Goal: Information Seeking & Learning: Check status

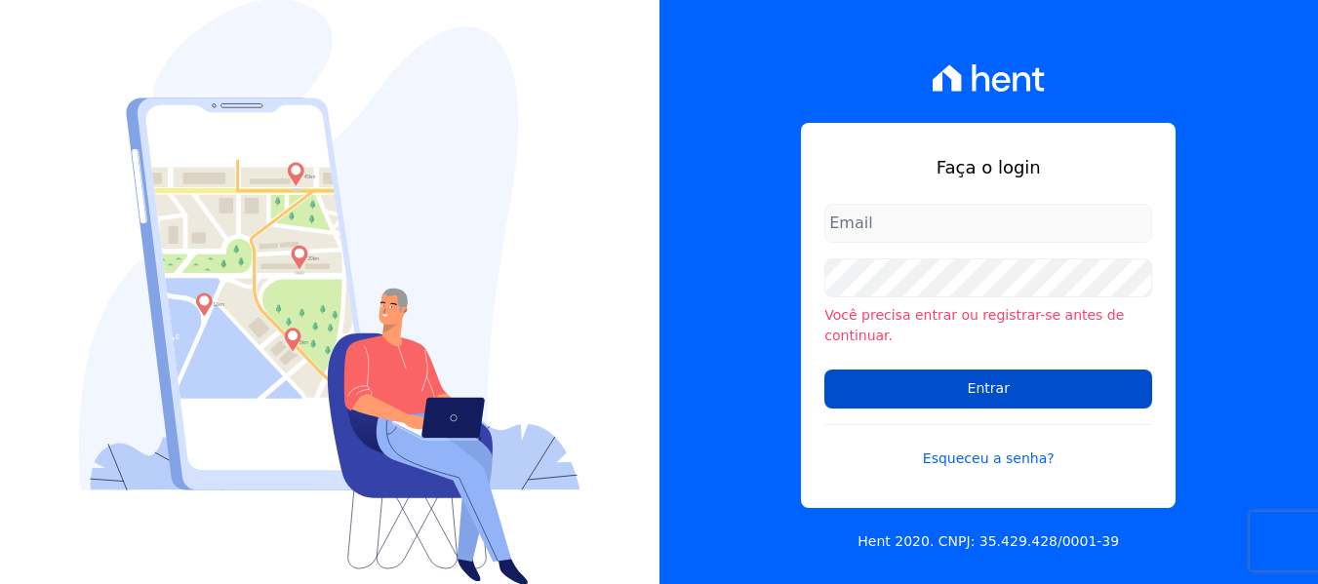
type input "[PERSON_NAME][EMAIL_ADDRESS][DOMAIN_NAME]"
click at [901, 375] on input "Entrar" at bounding box center [988, 389] width 328 height 39
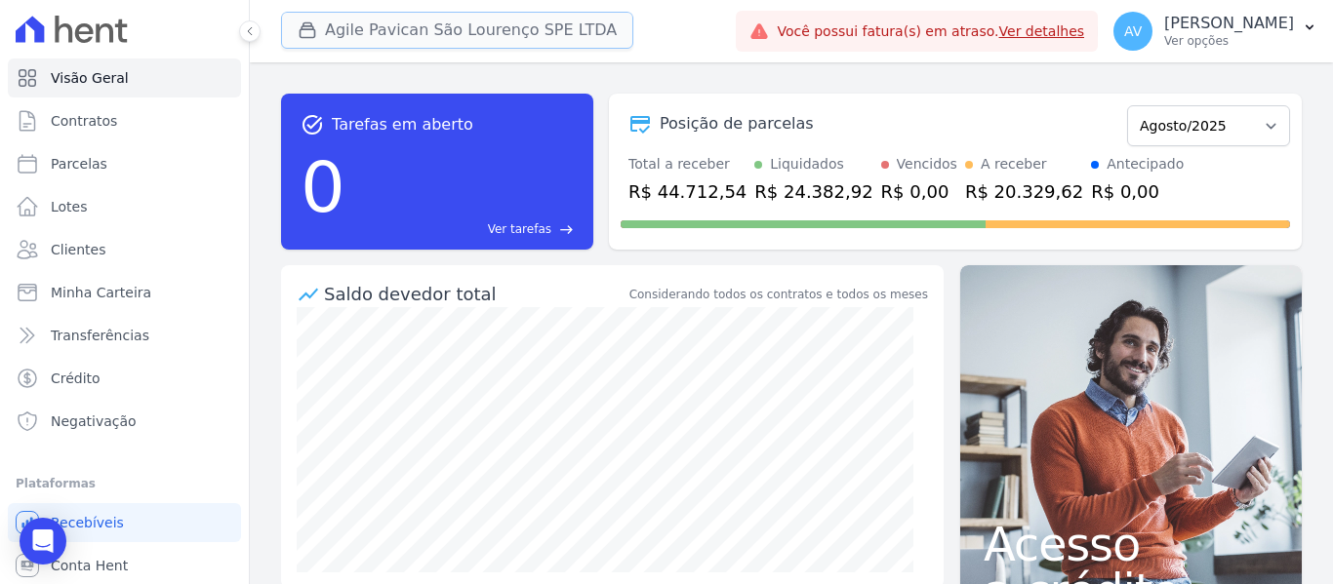
click at [449, 13] on button "Agile Pavican São Lourenço SPE LTDA" at bounding box center [457, 30] width 352 height 37
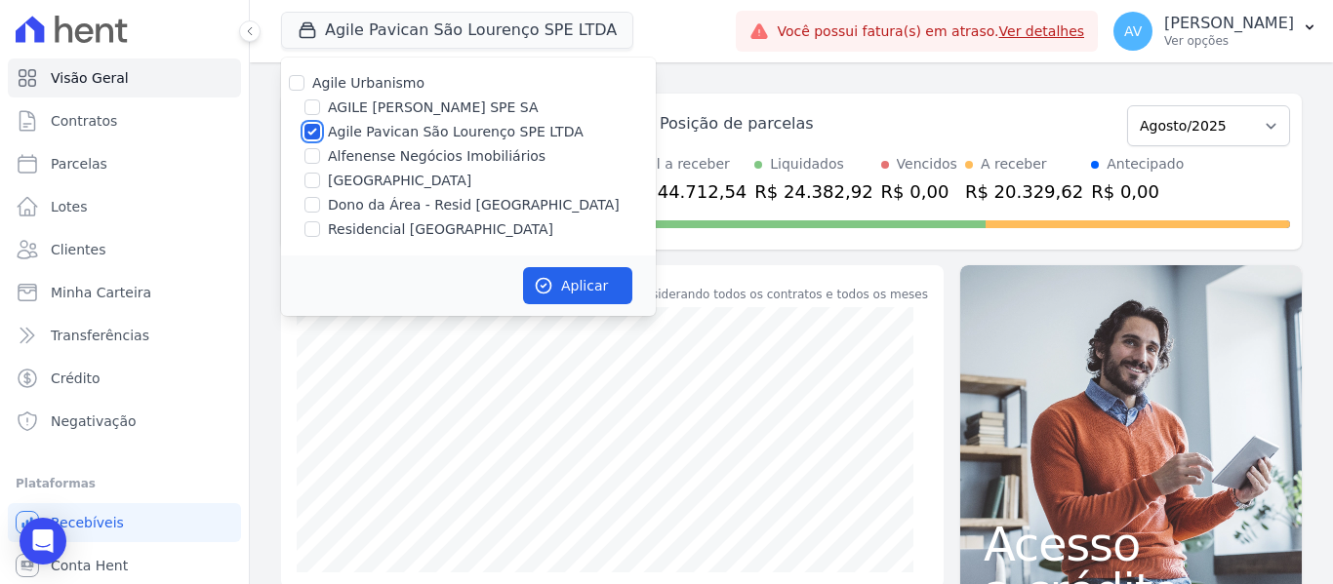
click at [314, 131] on input "Agile Pavican São Lourenço SPE LTDA" at bounding box center [312, 132] width 16 height 16
checkbox input "false"
click at [307, 206] on input "Dono da Área - Resid Jardim Dummont" at bounding box center [312, 205] width 16 height 16
checkbox input "true"
click at [308, 238] on div at bounding box center [312, 230] width 16 height 20
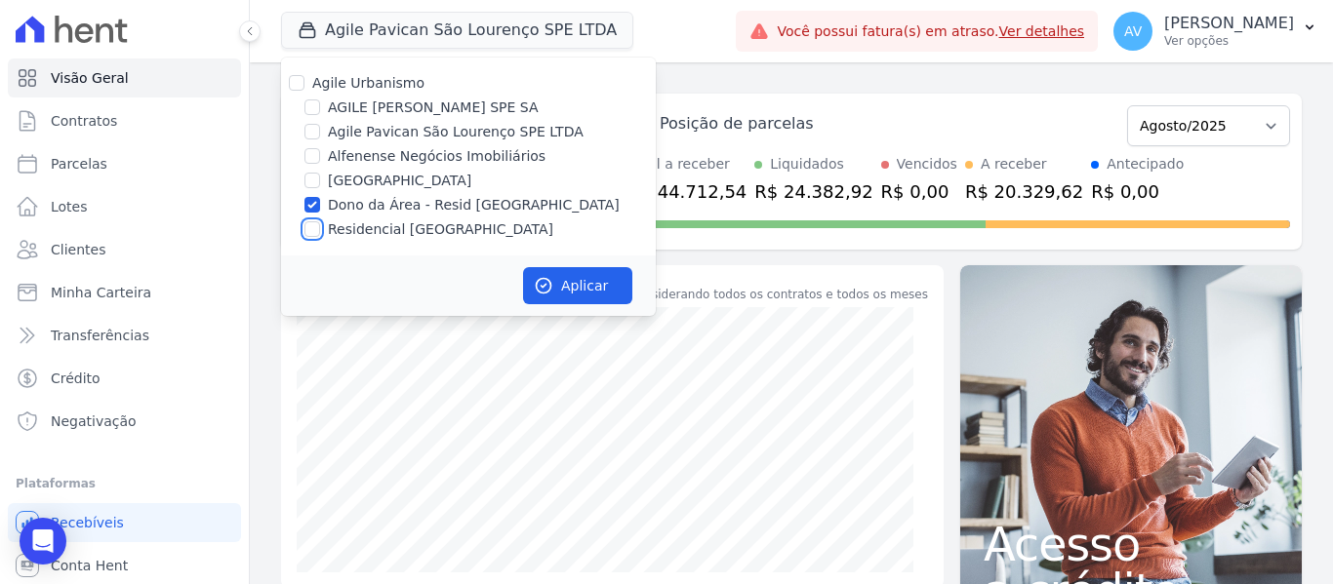
click at [308, 233] on input "Residencial Jardim Dummont" at bounding box center [312, 229] width 16 height 16
checkbox input "true"
click at [557, 271] on button "Aplicar" at bounding box center [577, 285] width 109 height 37
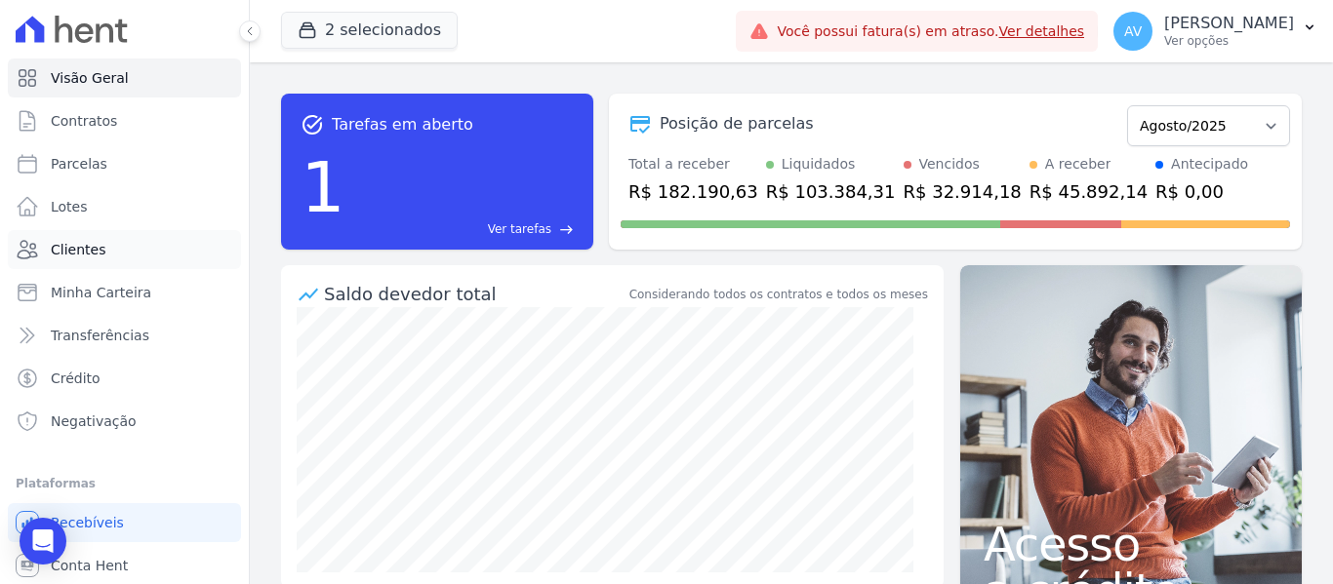
click at [98, 255] on span "Clientes" at bounding box center [78, 250] width 55 height 20
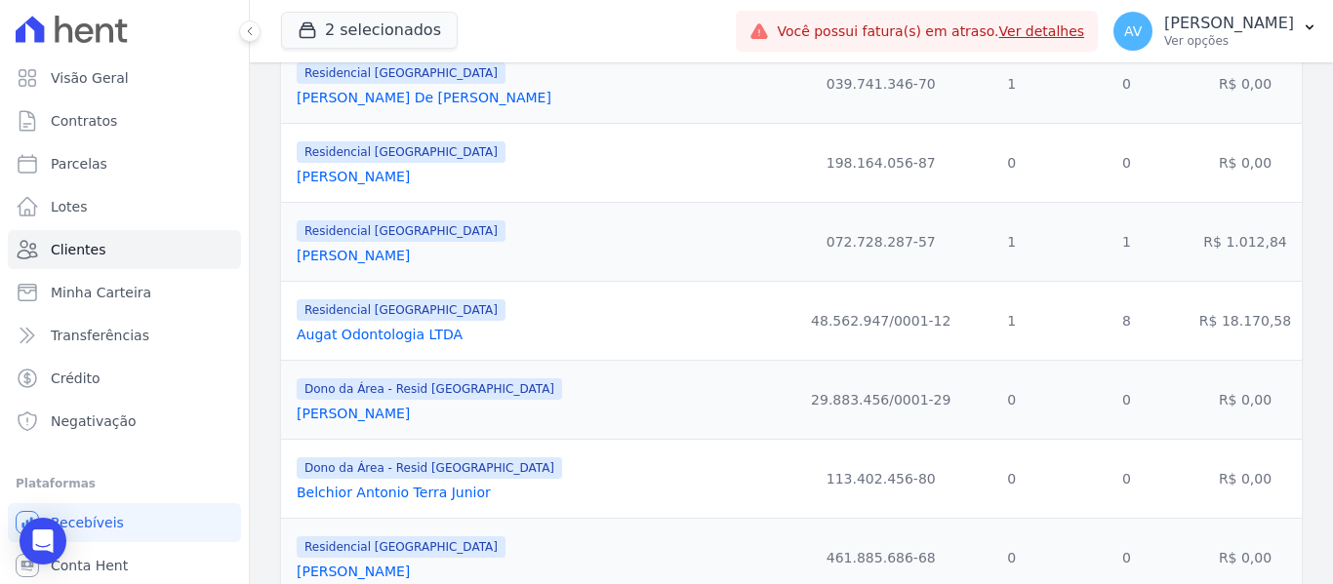
scroll to position [1268, 0]
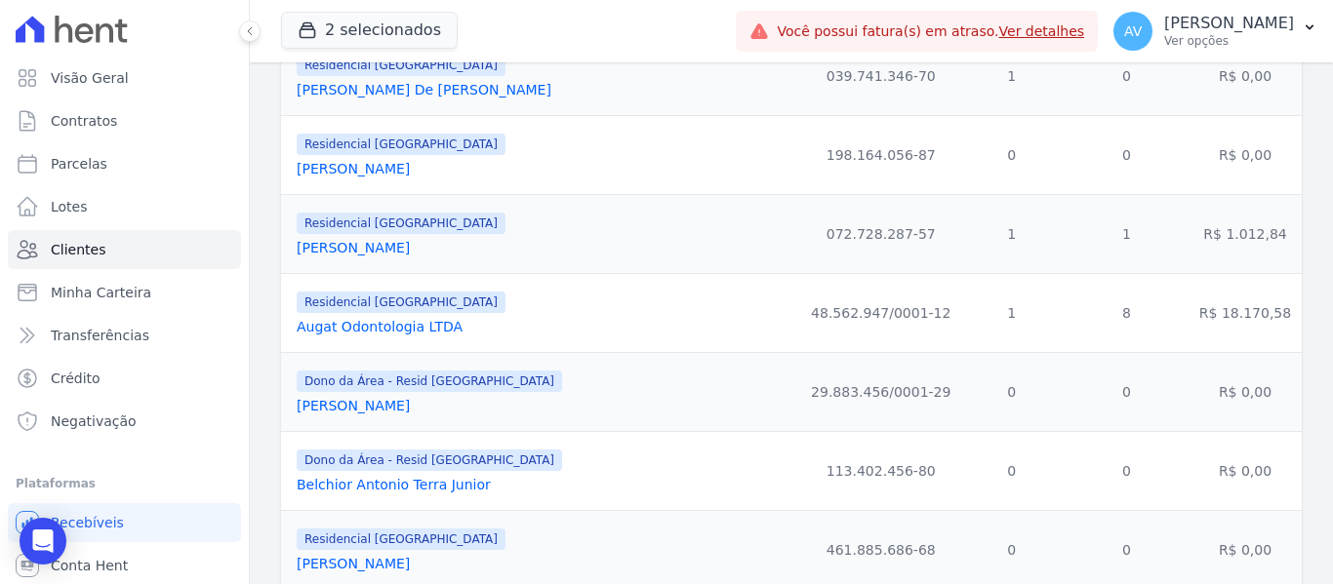
click at [398, 323] on link "Augat Odontologia LTDA" at bounding box center [380, 327] width 166 height 16
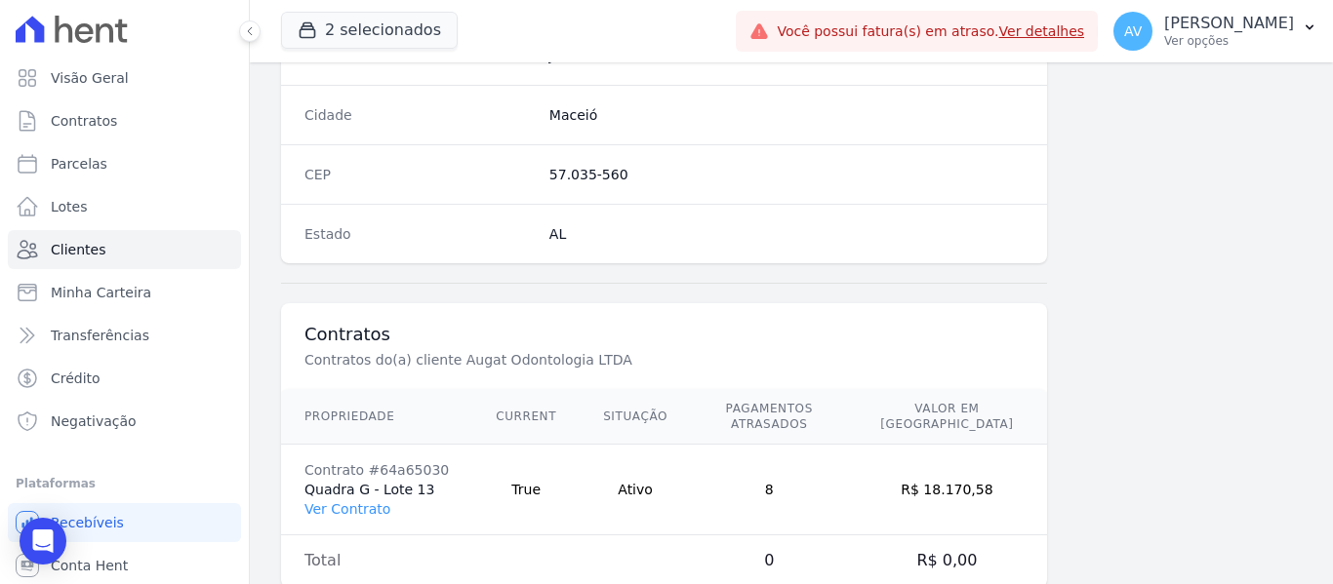
scroll to position [1241, 0]
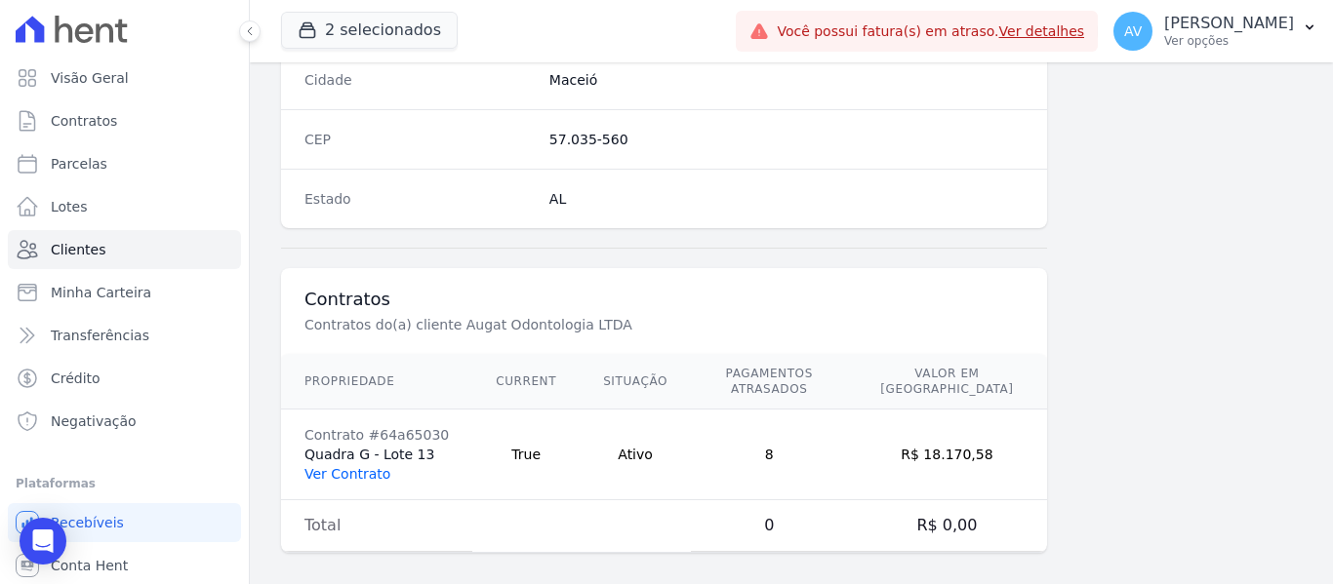
click at [356, 466] on link "Ver Contrato" at bounding box center [347, 474] width 86 height 16
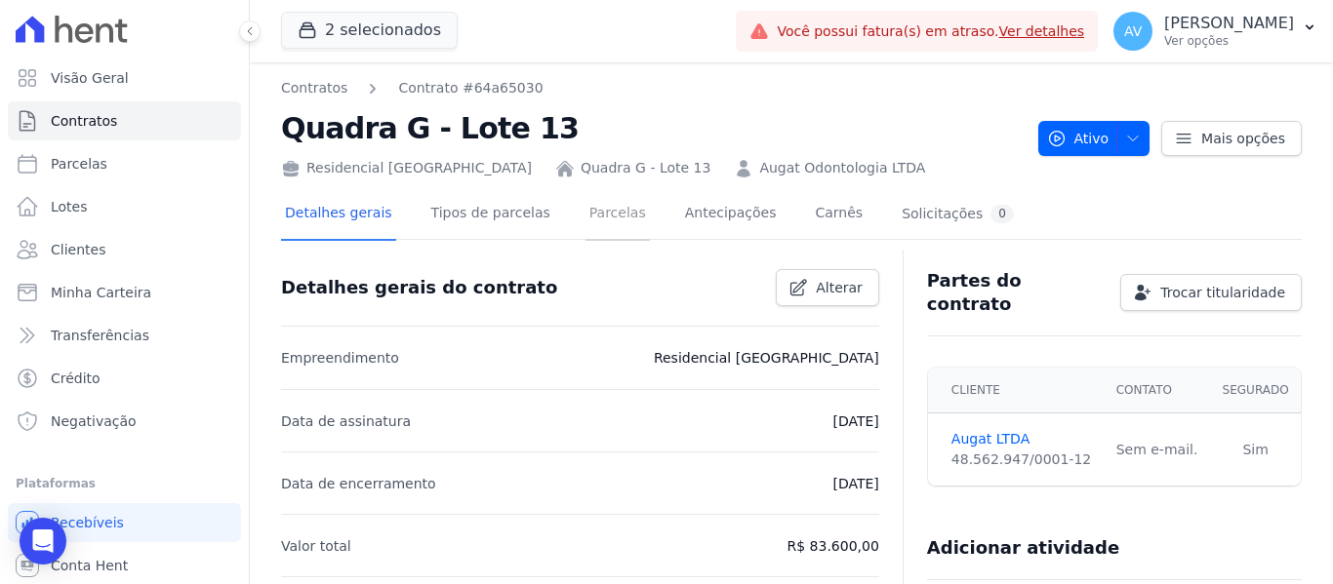
click at [587, 207] on link "Parcelas" at bounding box center [617, 215] width 64 height 52
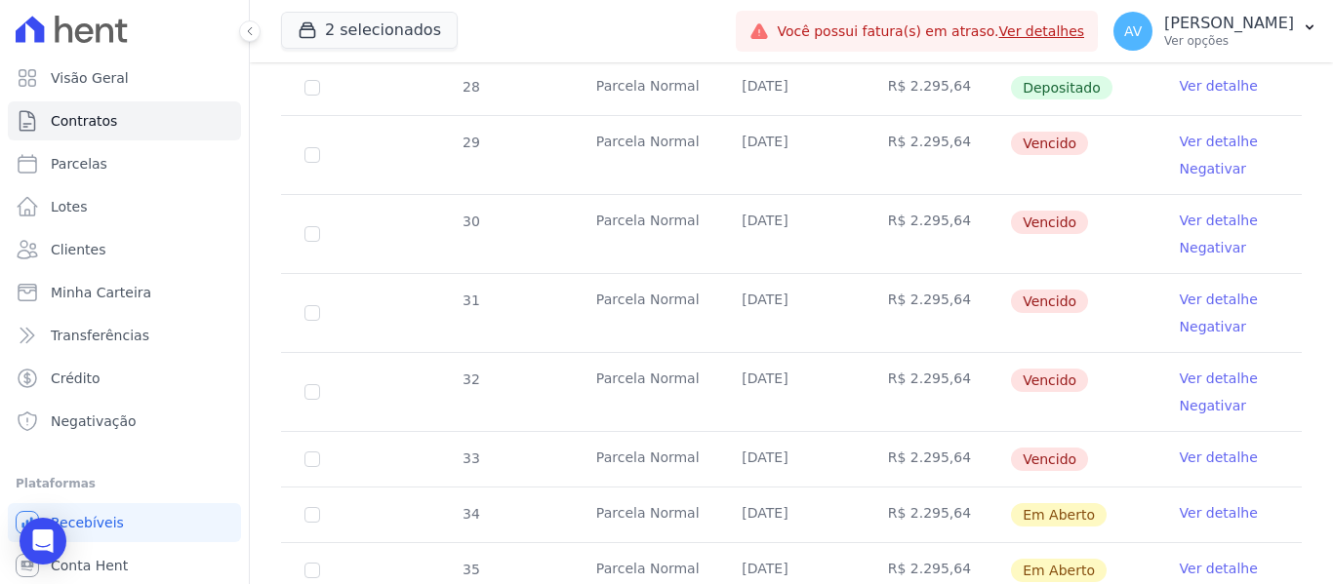
scroll to position [683, 0]
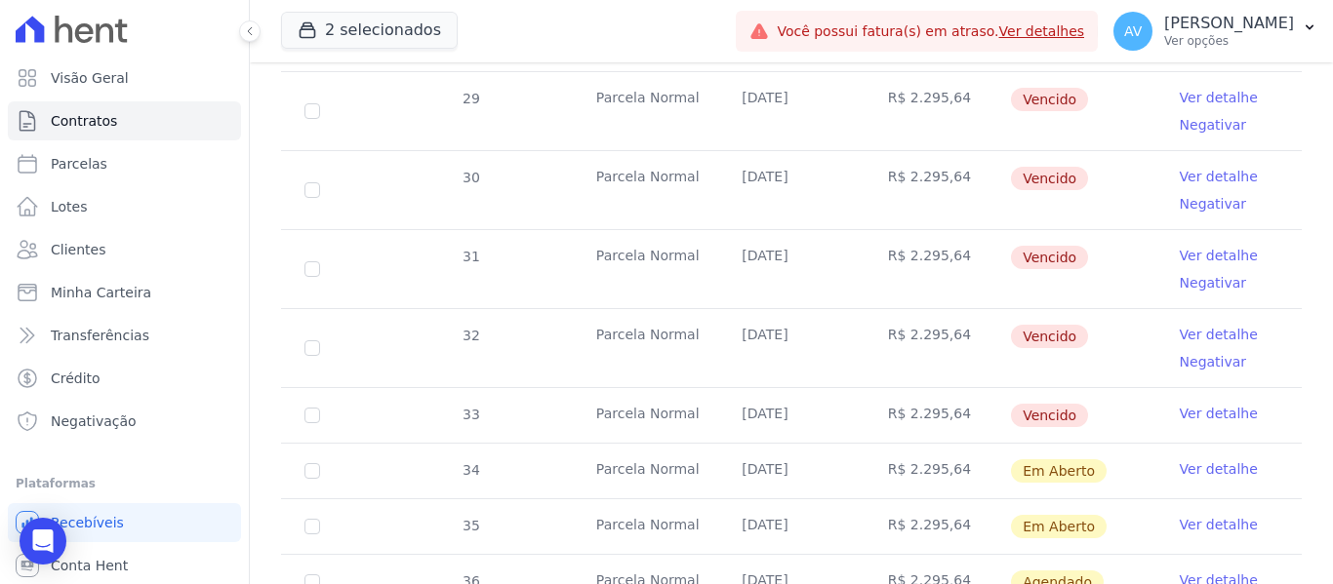
click at [1214, 404] on link "Ver detalhe" at bounding box center [1219, 414] width 78 height 20
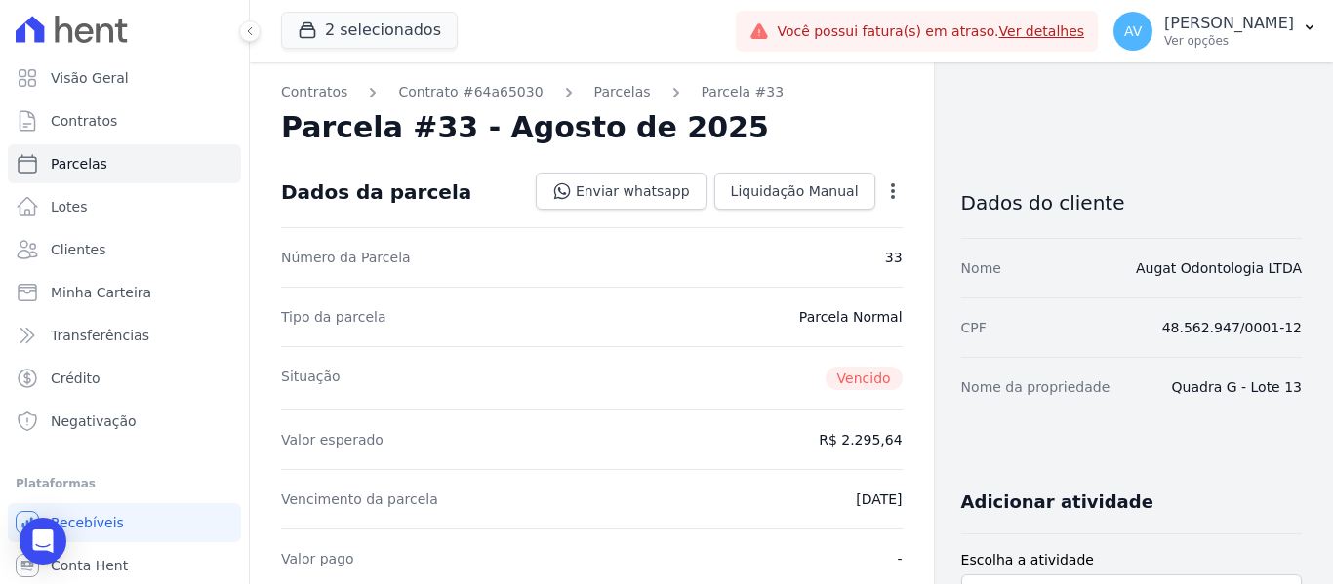
click at [883, 202] on div "Open options" at bounding box center [893, 193] width 20 height 24
click at [883, 194] on icon "button" at bounding box center [893, 191] width 20 height 20
